Goal: Task Accomplishment & Management: Manage account settings

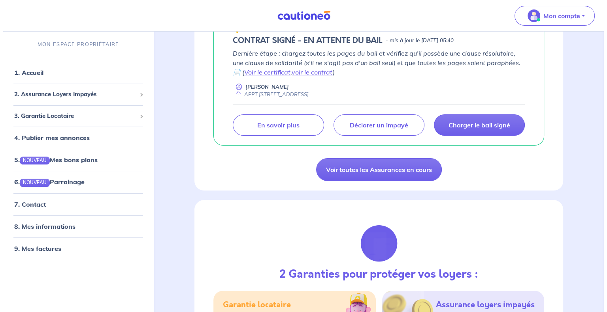
scroll to position [39, 0]
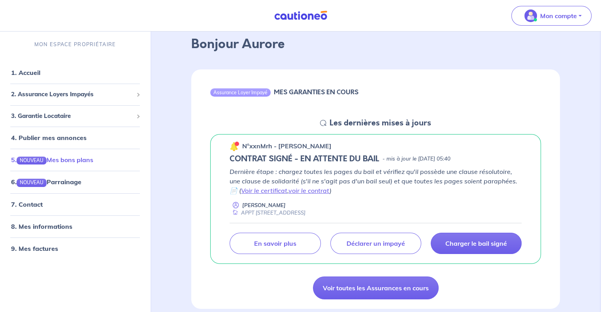
click at [92, 164] on link "5. NOUVEAU Mes bons plans" at bounding box center [52, 160] width 82 height 8
click at [284, 241] on p "En savoir plus" at bounding box center [275, 244] width 42 height 8
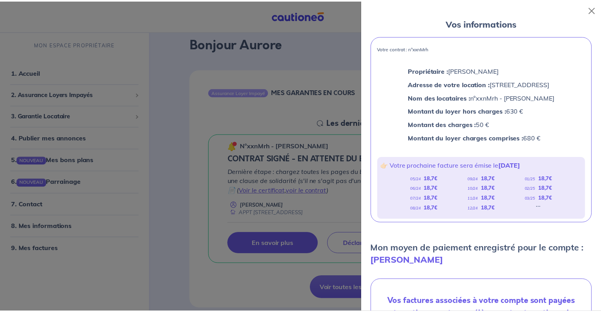
scroll to position [38, 0]
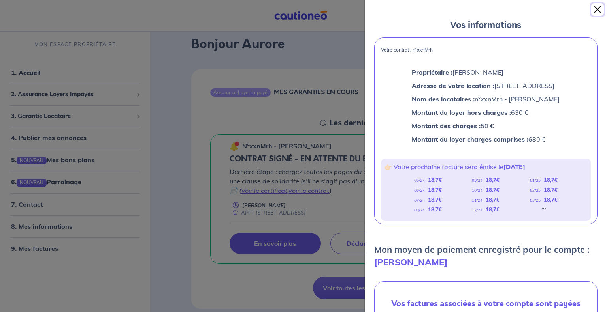
click at [594, 11] on button "Close" at bounding box center [597, 9] width 13 height 13
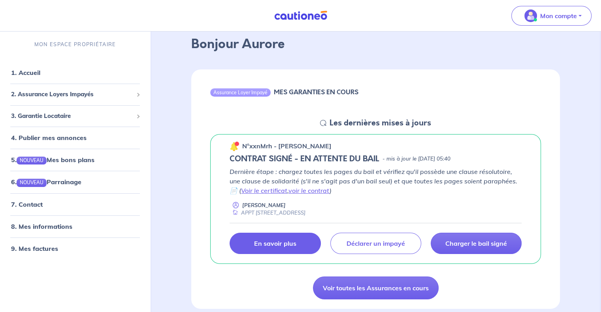
scroll to position [118, 0]
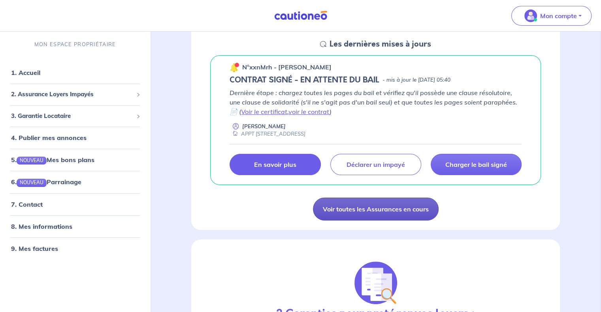
click at [373, 212] on link "Voir toutes les Assurances en cours" at bounding box center [376, 209] width 126 height 23
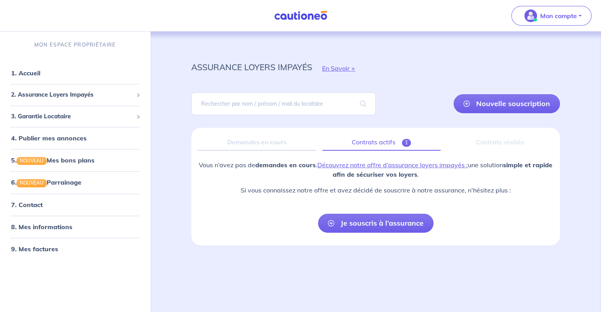
click at [371, 135] on link "Contrats actifs 1" at bounding box center [381, 142] width 118 height 17
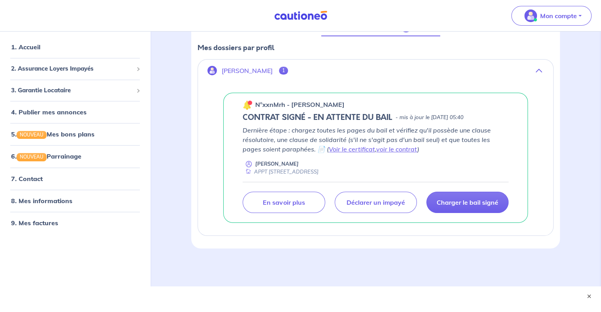
scroll to position [119, 0]
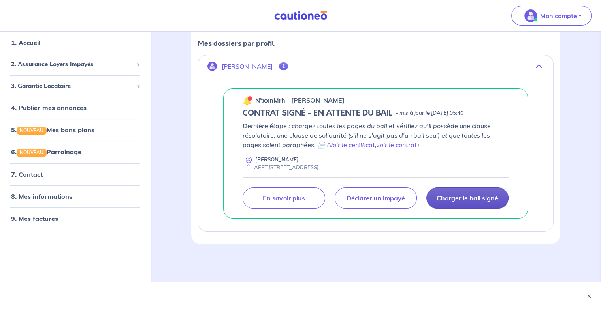
click at [471, 201] on link "Charger le bail signé" at bounding box center [467, 198] width 82 height 21
click at [464, 199] on p "Charger le bail signé" at bounding box center [467, 198] width 62 height 8
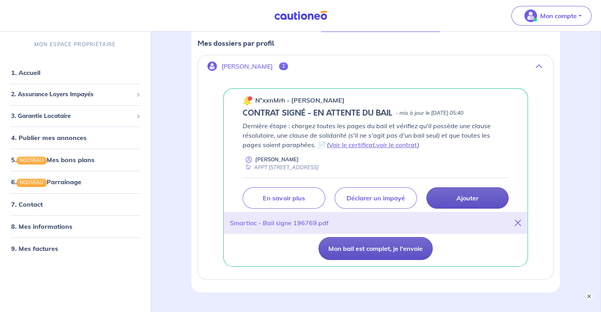
click at [409, 247] on button "Mon bail est complet, je l'envoie" at bounding box center [375, 248] width 114 height 23
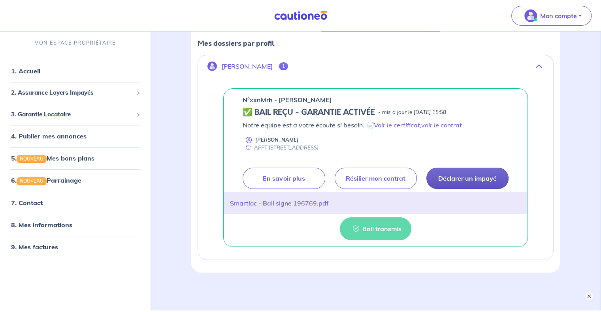
scroll to position [100, 0]
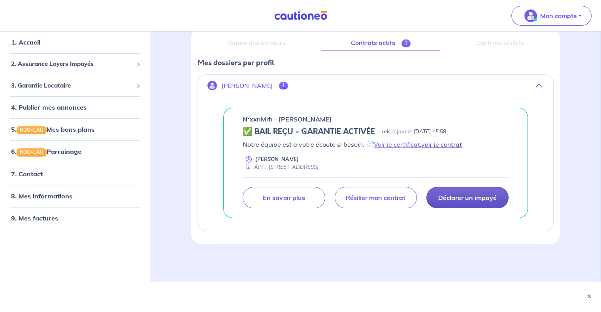
click at [454, 142] on link "voir le contrat" at bounding box center [441, 145] width 41 height 8
click at [43, 226] on li "9. Mes factures" at bounding box center [75, 218] width 144 height 22
click at [46, 219] on link "9. Mes factures" at bounding box center [34, 218] width 46 height 8
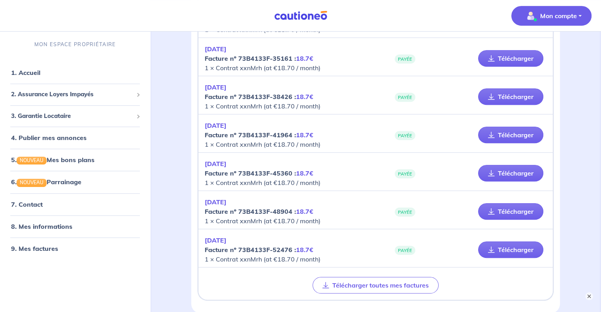
scroll to position [503, 0]
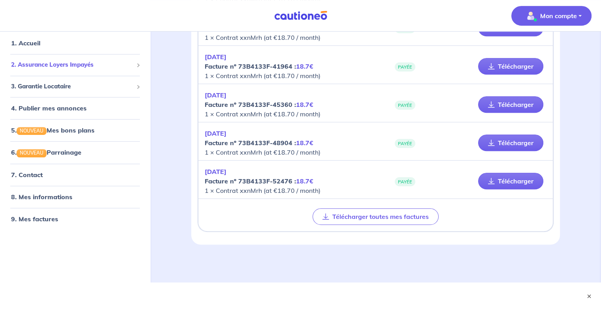
click at [81, 66] on span "2. Assurance Loyers Impayés" at bounding box center [72, 64] width 122 height 9
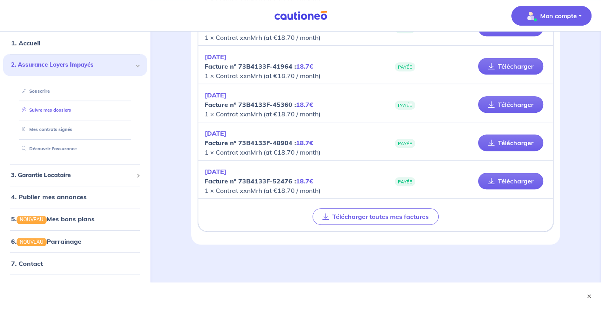
click at [43, 110] on link "Suivre mes dossiers" at bounding box center [45, 110] width 53 height 6
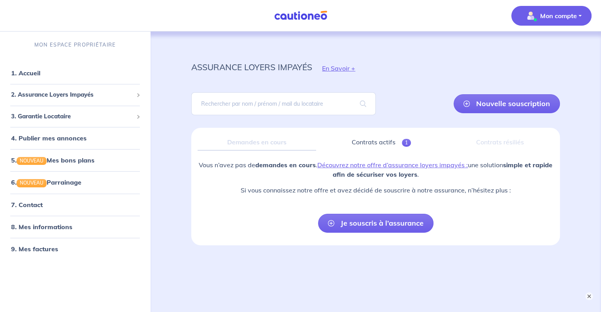
click at [528, 8] on button "Mon compte" at bounding box center [551, 16] width 80 height 20
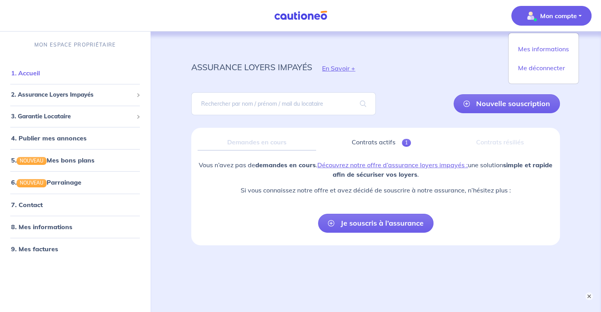
click at [40, 77] on link "1. Accueil" at bounding box center [25, 73] width 29 height 8
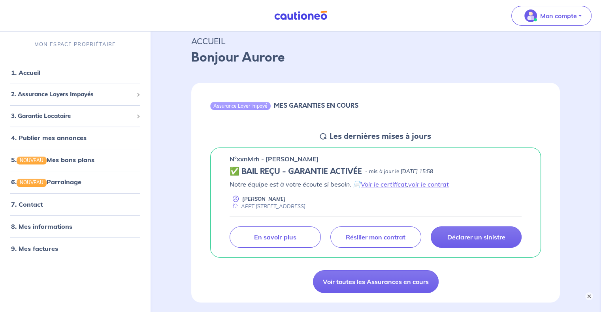
scroll to position [39, 0]
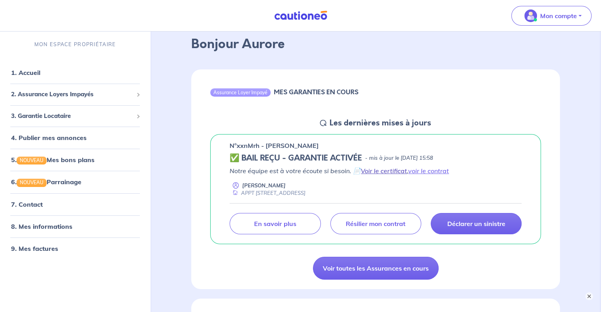
click at [372, 174] on link "Voir le certificat" at bounding box center [384, 171] width 46 height 8
